Goal: Information Seeking & Learning: Check status

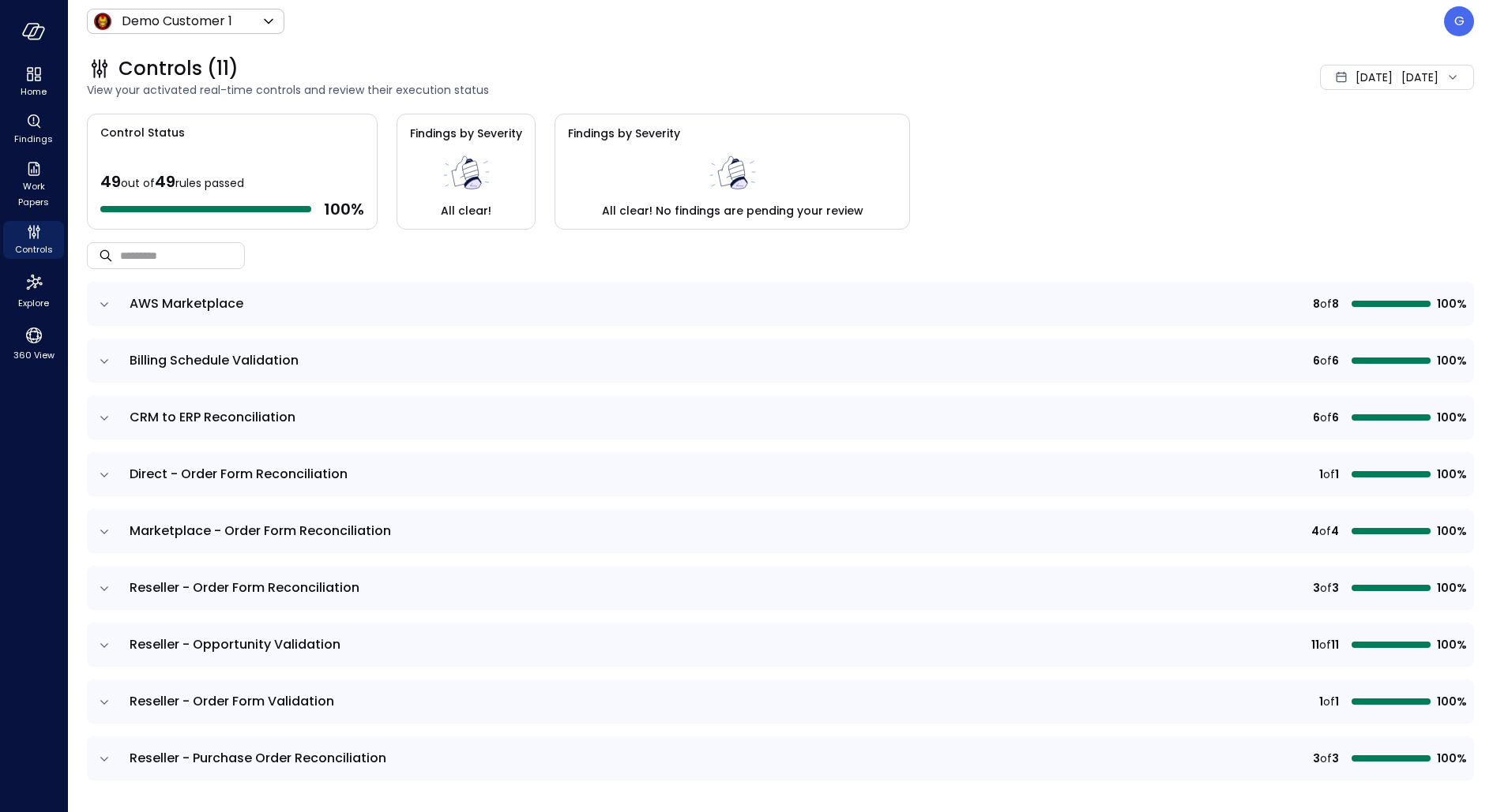
click at [1385, 69] on div "[DATE] [DATE]" at bounding box center [1396, 77] width 154 height 26
click at [1352, 167] on li "Current Year [DATE]" at bounding box center [1360, 173] width 126 height 26
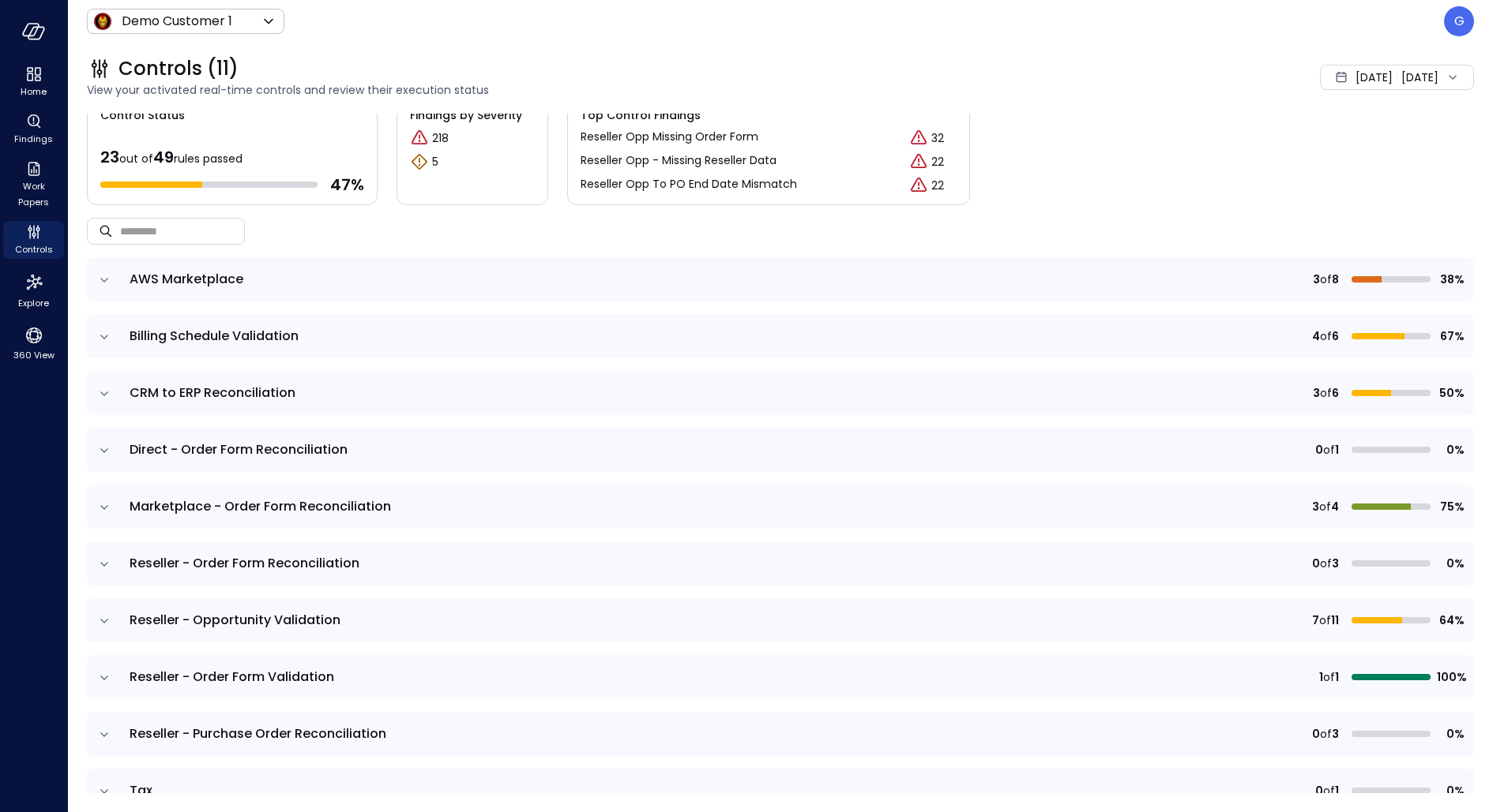
scroll to position [22, 0]
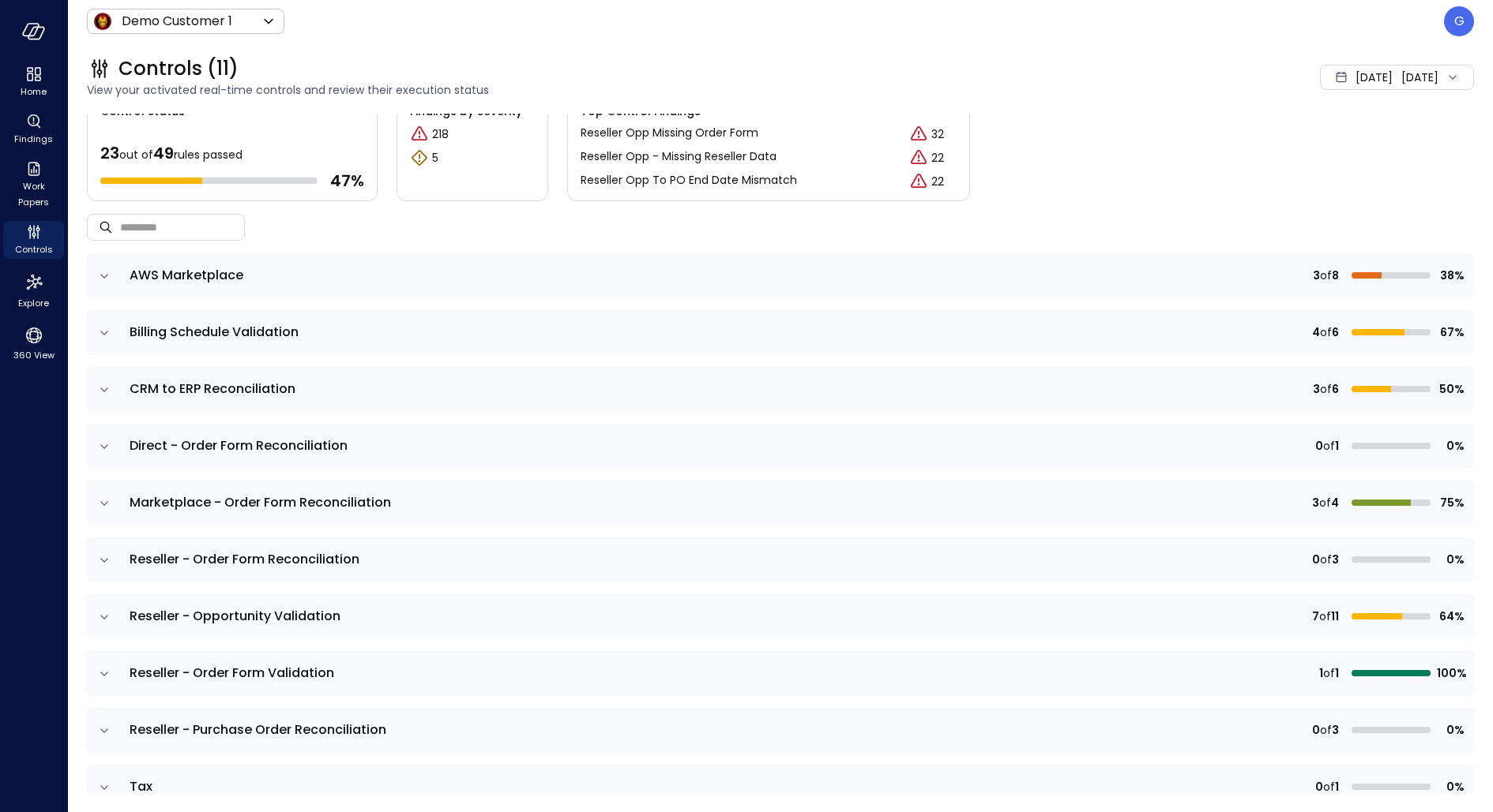
click at [106, 383] on icon "expand row" at bounding box center [104, 390] width 16 height 16
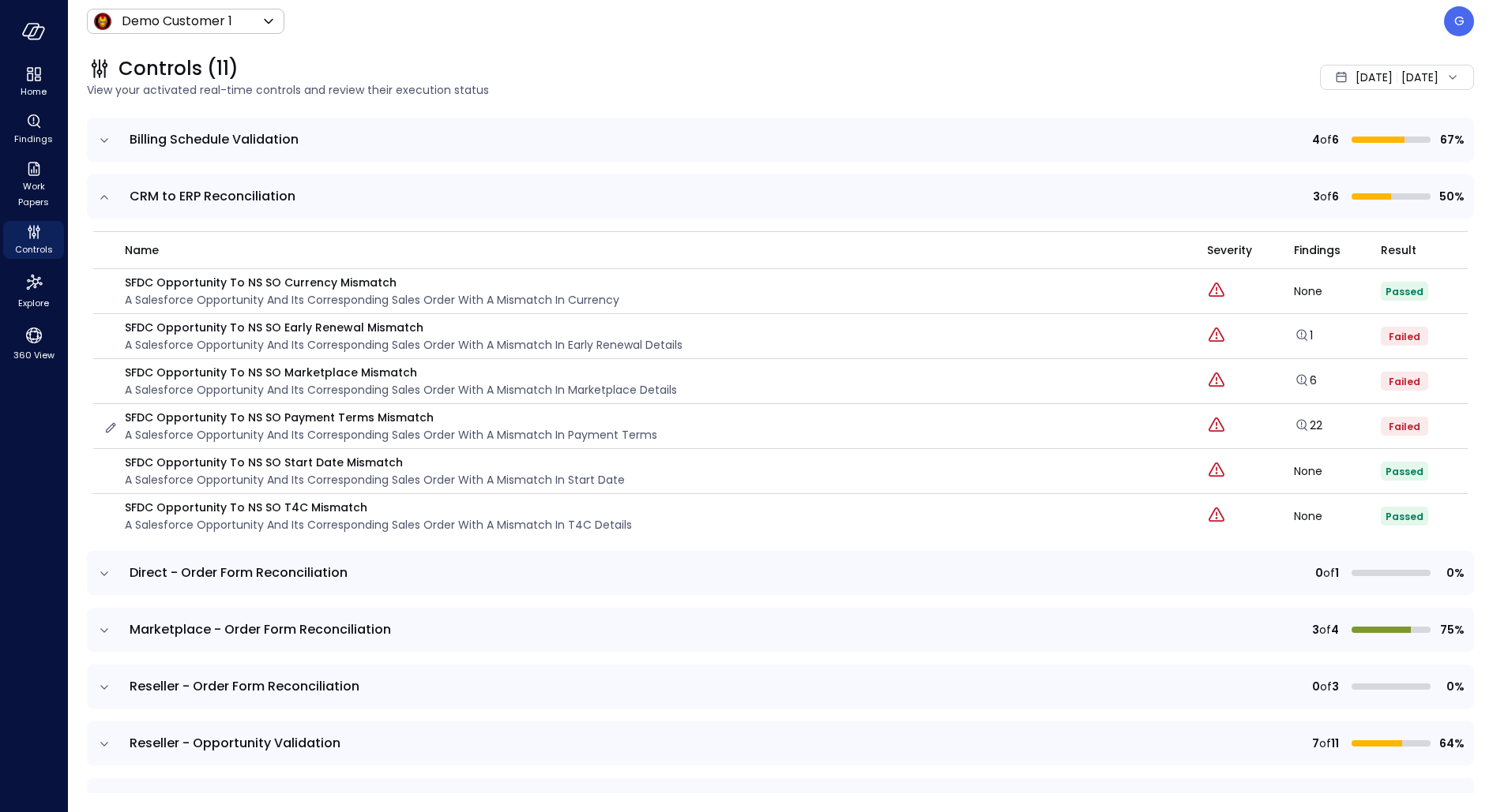
scroll to position [219, 0]
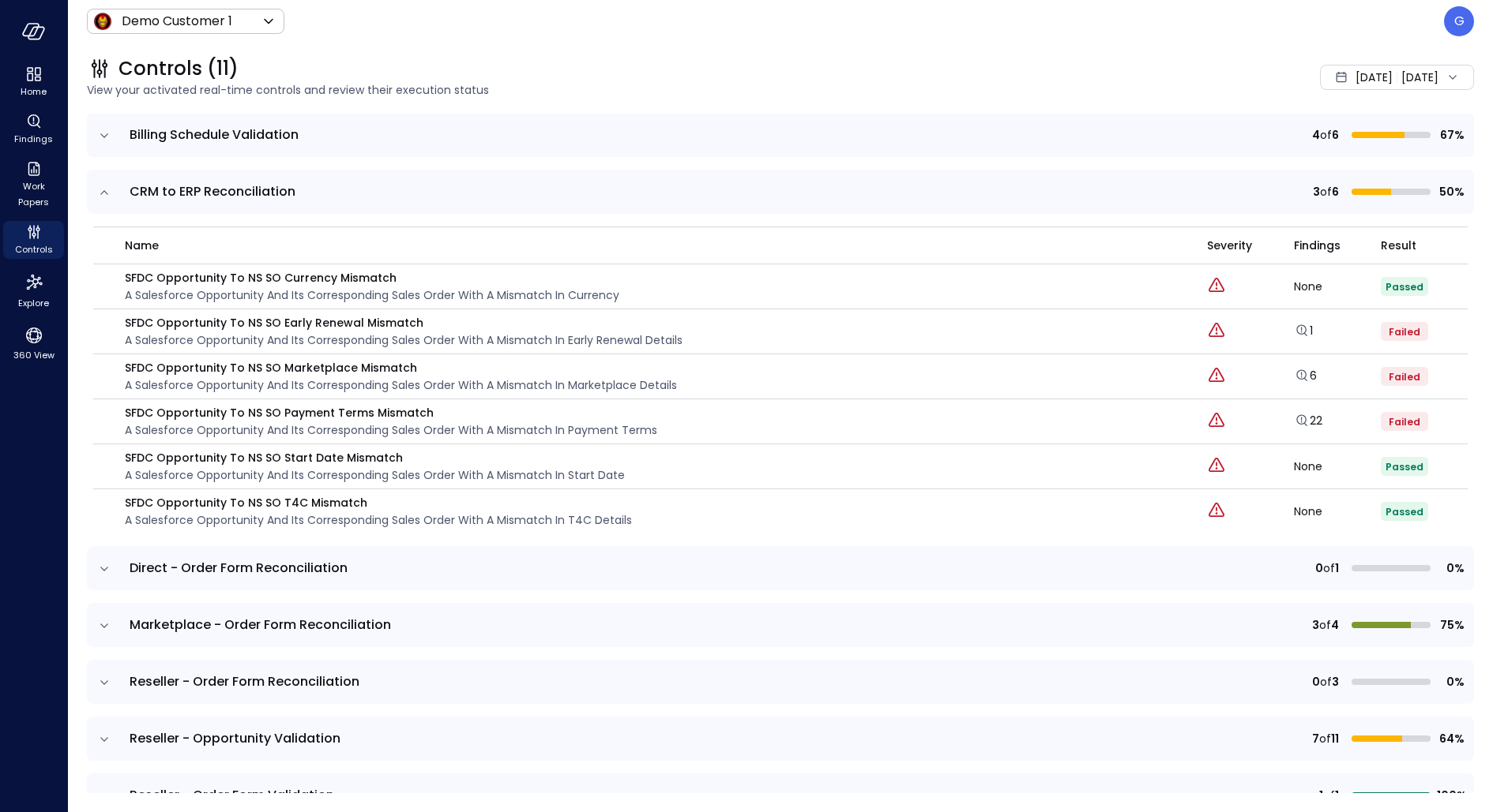
click at [104, 618] on icon "expand row" at bounding box center [104, 626] width 16 height 16
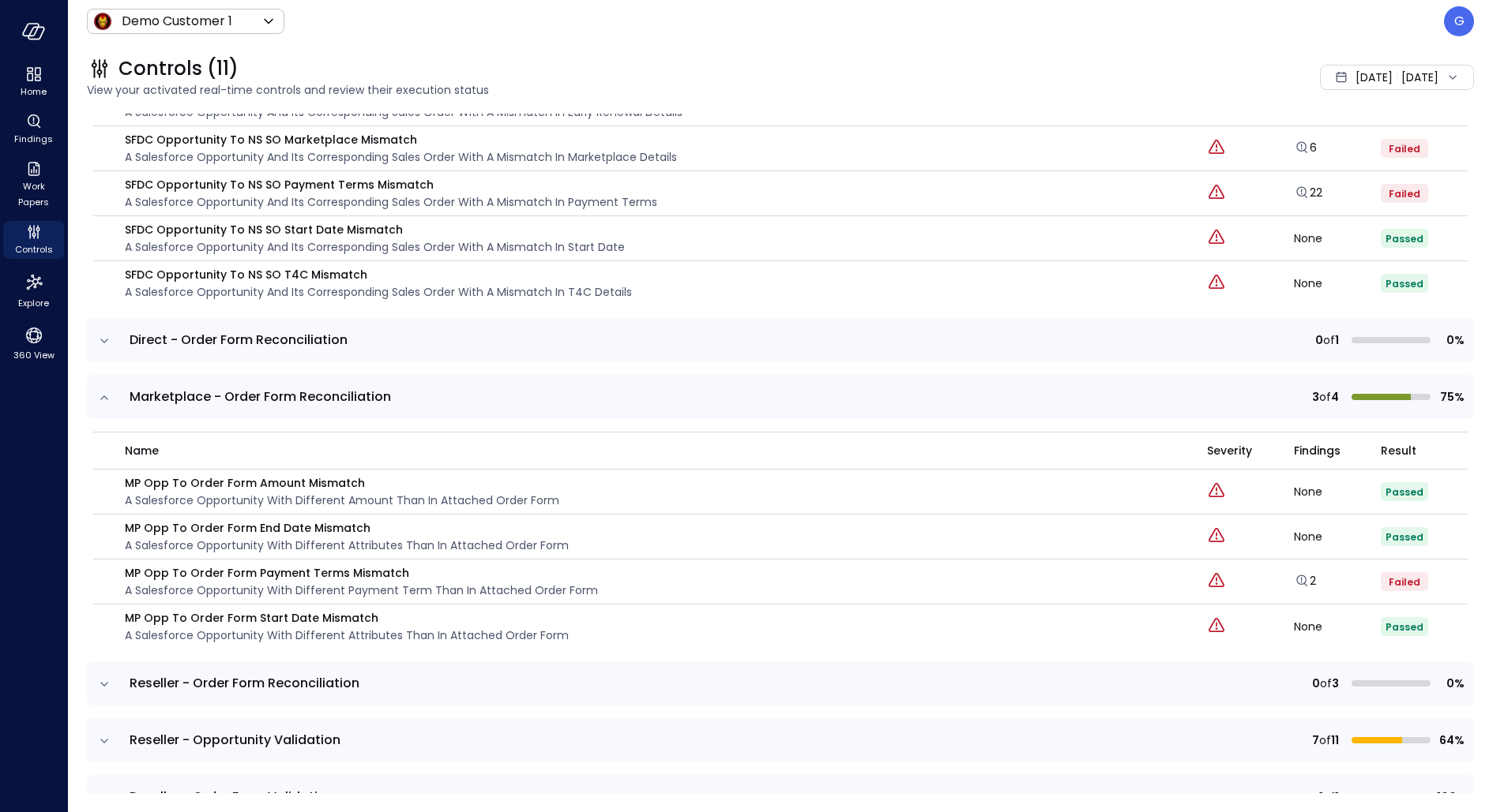
scroll to position [449, 0]
click at [1310, 577] on link "2" at bounding box center [1305, 579] width 22 height 16
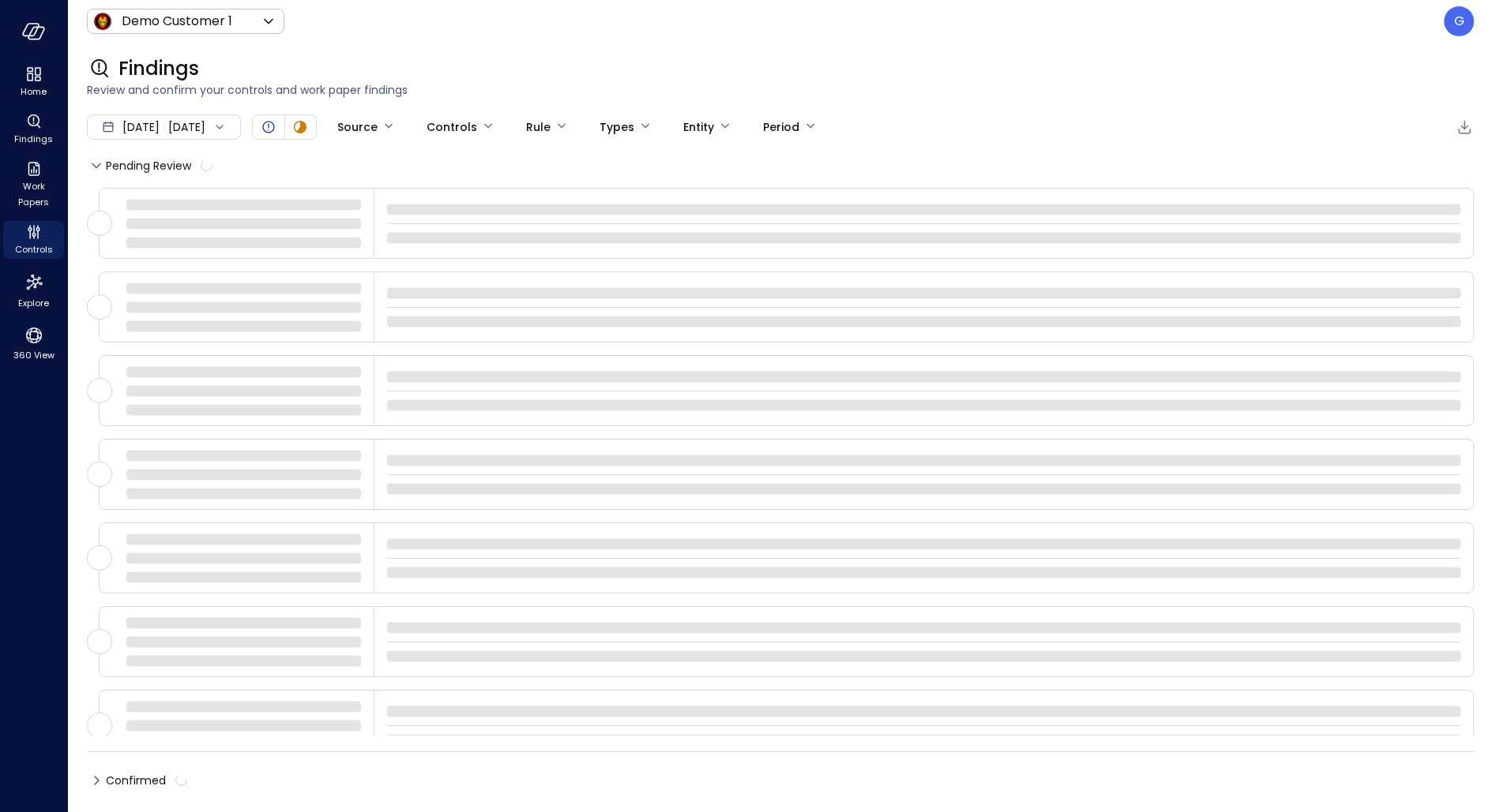
type input "****"
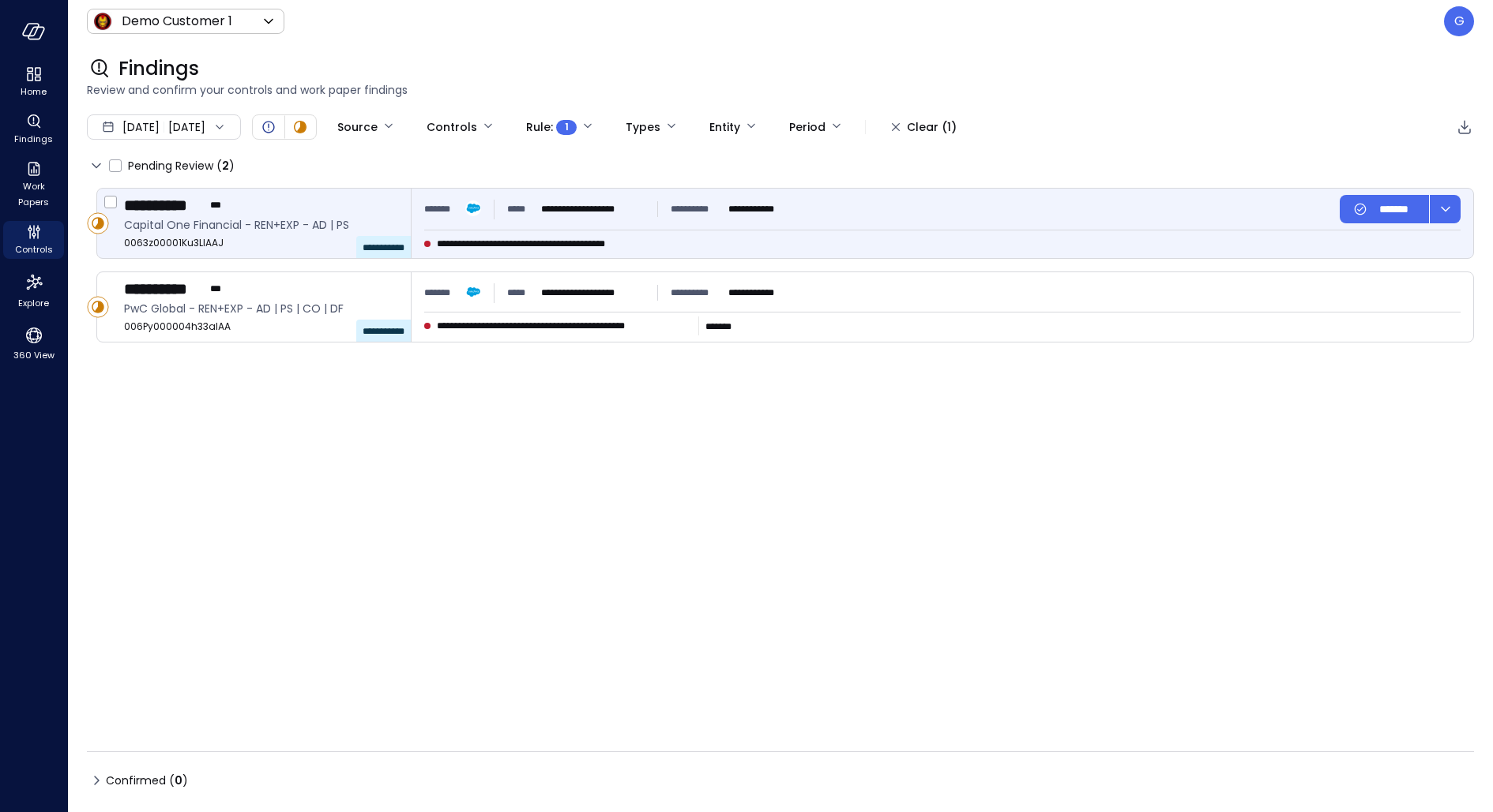
click at [528, 226] on div "**********" at bounding box center [942, 222] width 1061 height 69
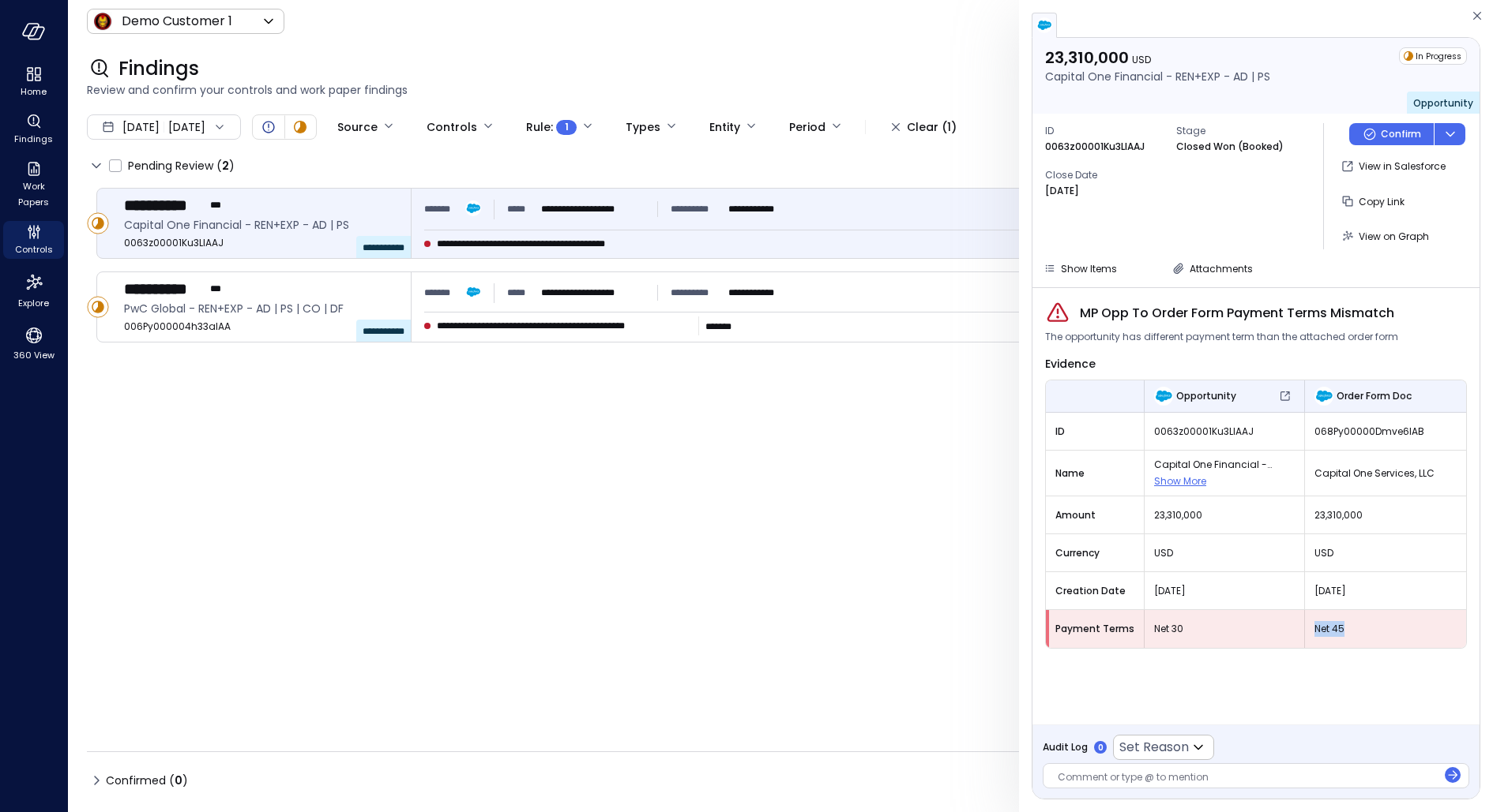
drag, startPoint x: 1345, startPoint y: 624, endPoint x: 1314, endPoint y: 628, distance: 31.3
click at [1314, 628] on span "Net 45" at bounding box center [1385, 629] width 142 height 16
click at [1162, 641] on div "Net 30" at bounding box center [1224, 629] width 160 height 28
click at [1213, 272] on span "Attachments" at bounding box center [1220, 269] width 63 height 13
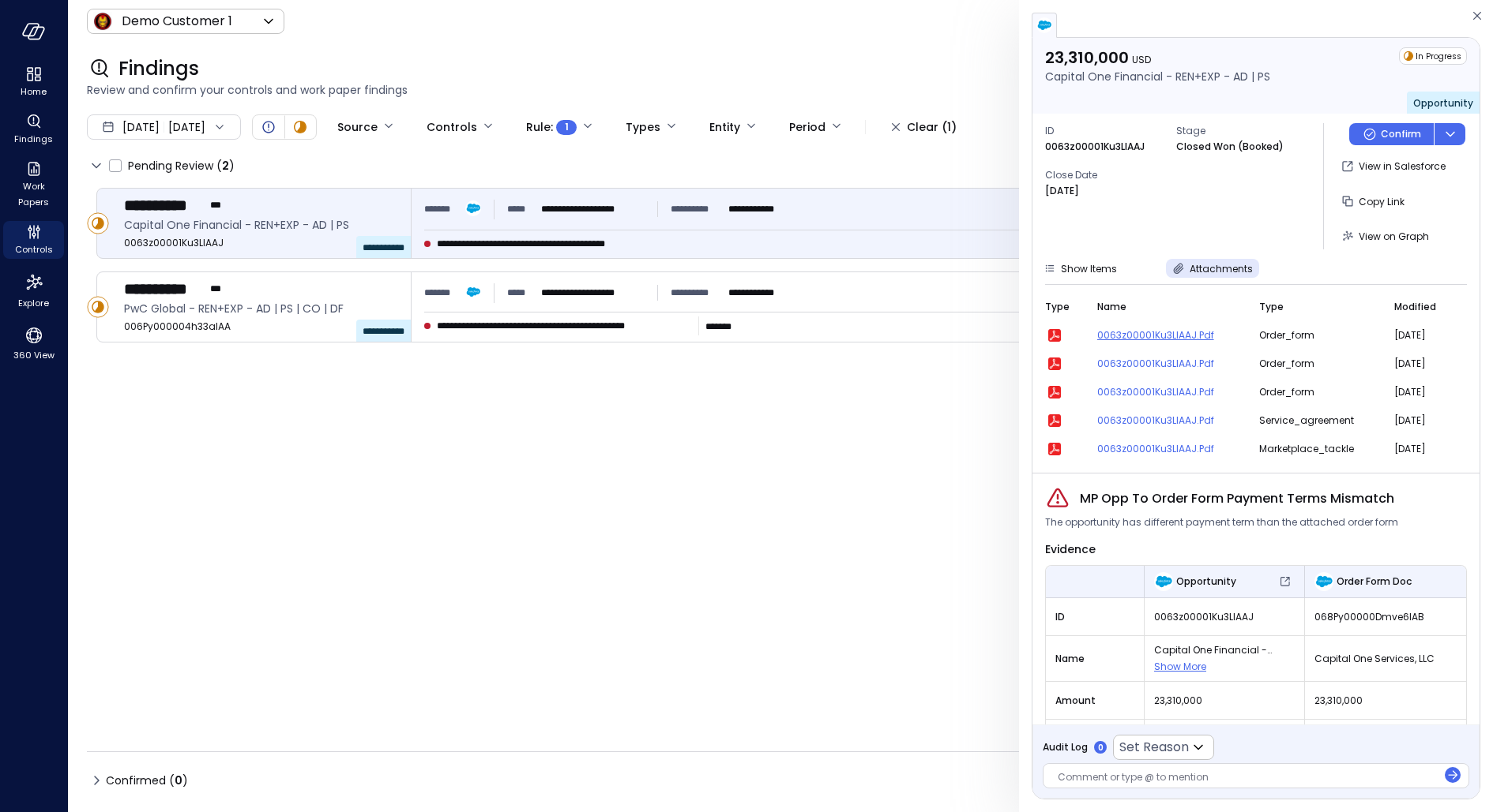
click at [1166, 331] on span "0063z00001Ku3LlAAJ.pdf" at bounding box center [1168, 335] width 143 height 16
click at [1057, 336] on icon "button" at bounding box center [1055, 336] width 10 height 10
click at [1185, 261] on button "Attachments" at bounding box center [1212, 269] width 93 height 19
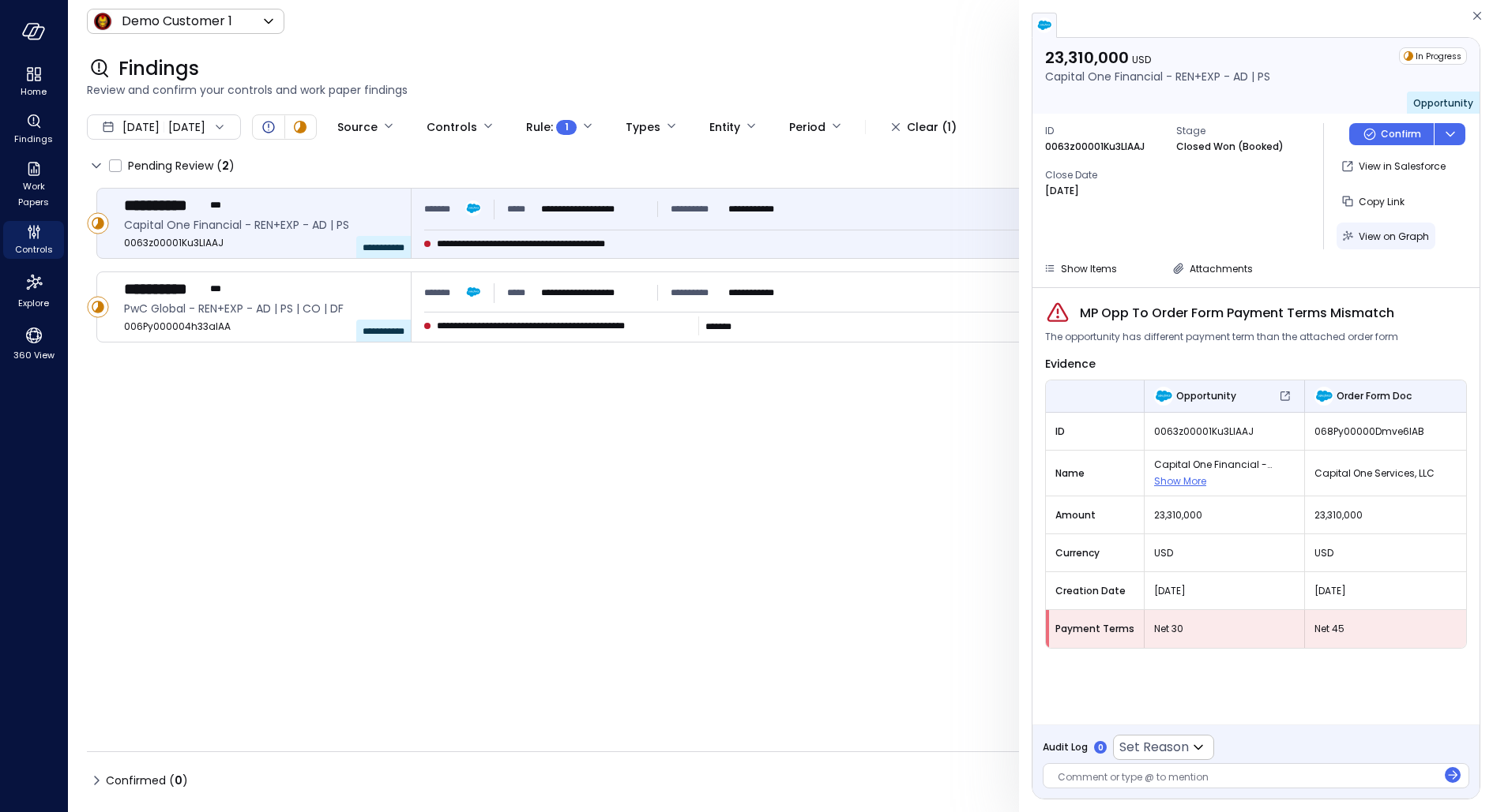
click at [1377, 240] on span "View on Graph" at bounding box center [1394, 237] width 70 height 13
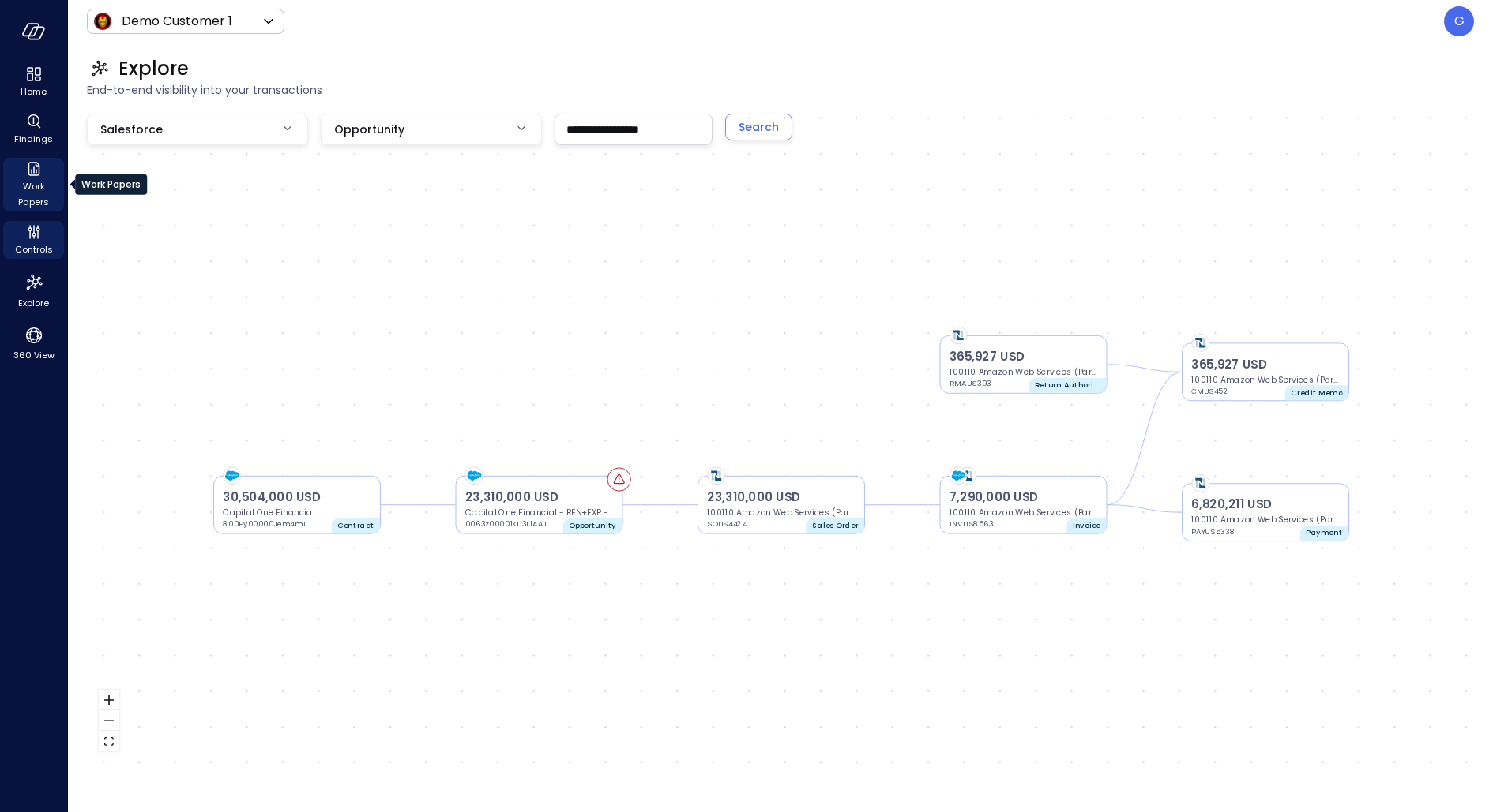
click at [22, 167] on div "Work Papers" at bounding box center [33, 185] width 61 height 54
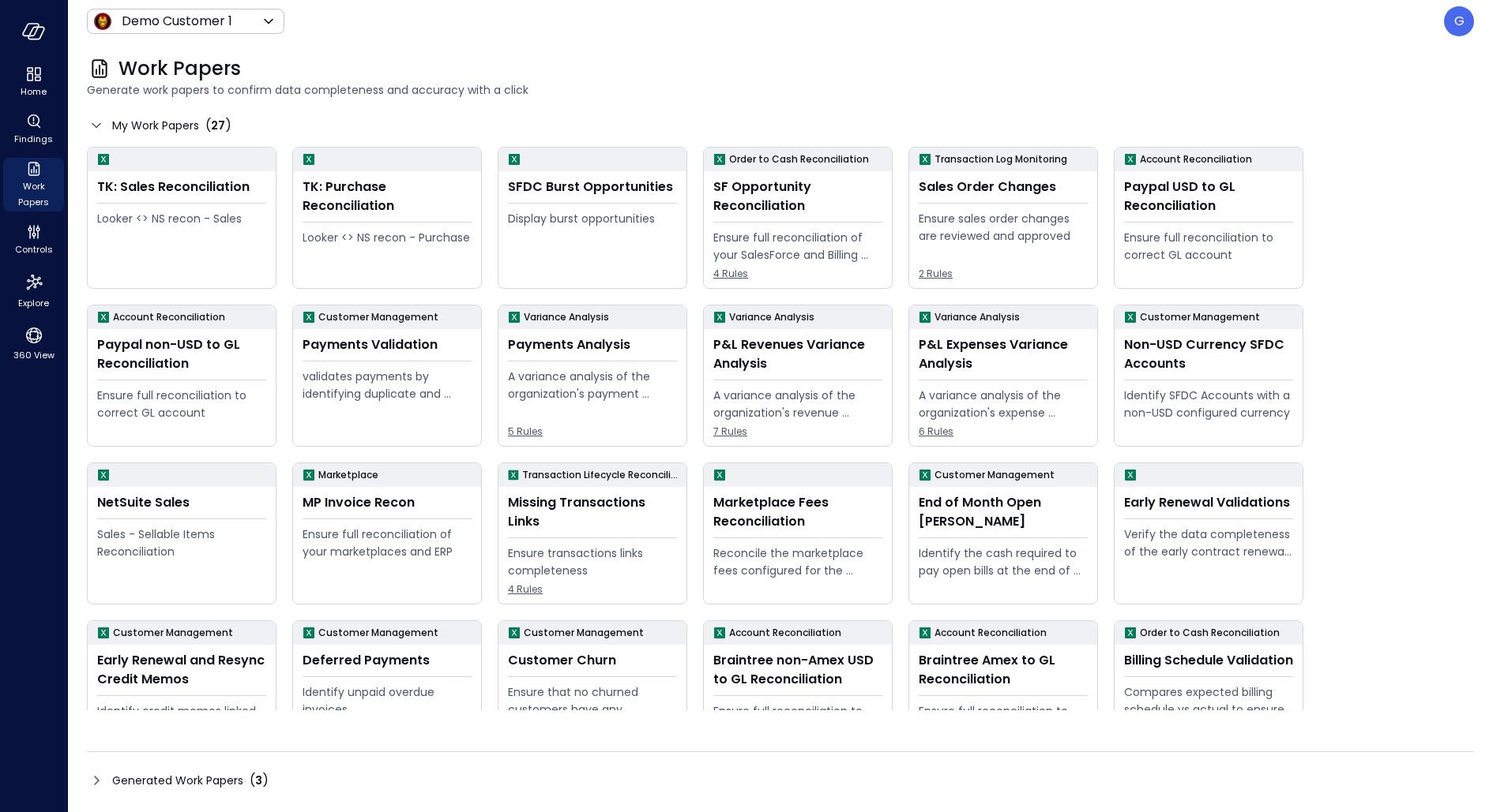
click at [905, 68] on div "Work Papers" at bounding box center [780, 68] width 1387 height 26
